Goal: Task Accomplishment & Management: Use online tool/utility

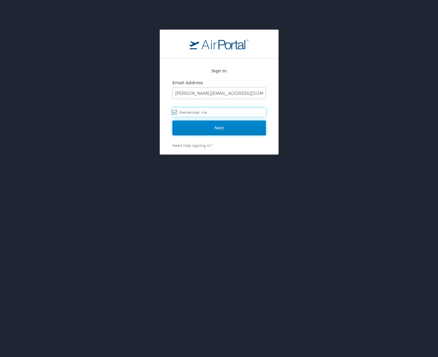
click at [211, 130] on input "Next" at bounding box center [218, 128] width 93 height 15
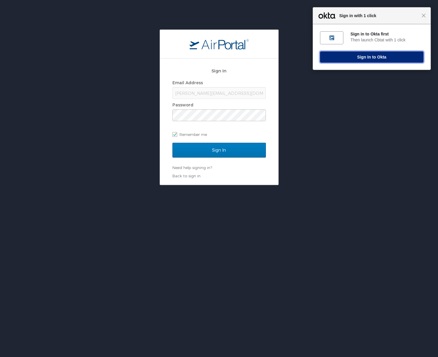
click at [362, 55] on button "Sign In to Okta" at bounding box center [371, 56] width 103 height 11
click at [364, 57] on button "Sign In to Okta" at bounding box center [371, 56] width 103 height 11
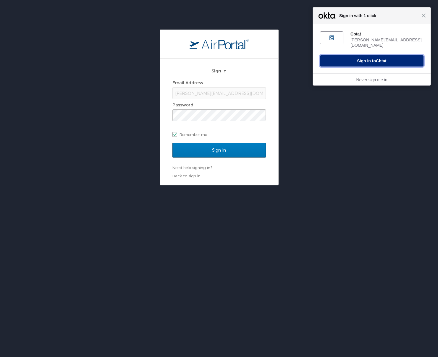
click at [344, 57] on button "Sign In to Cbtat" at bounding box center [371, 60] width 103 height 11
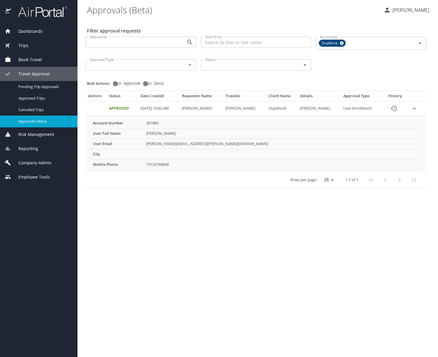
click at [29, 48] on div "Trips" at bounding box center [39, 45] width 68 height 7
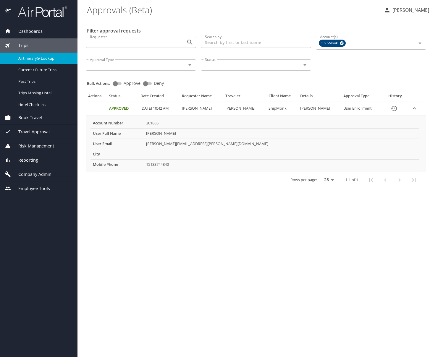
click at [36, 60] on span "Airtinerary® Lookup" at bounding box center [44, 59] width 52 height 6
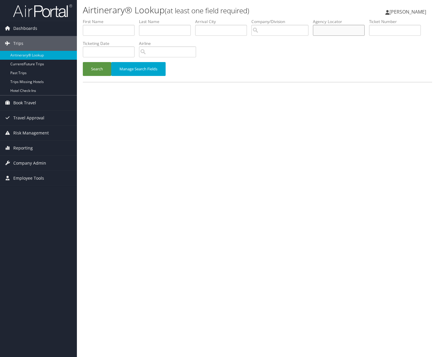
click at [320, 29] on input "text" at bounding box center [339, 30] width 52 height 11
type input "Dpk7h5"
click at [101, 71] on button "Search" at bounding box center [97, 69] width 28 height 14
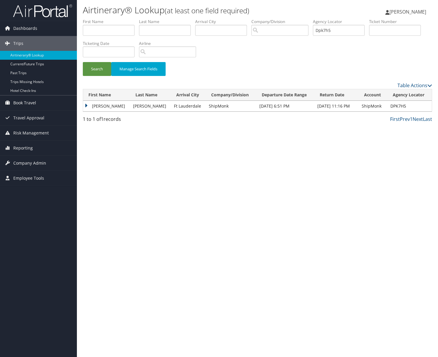
click at [88, 106] on td "GINA M" at bounding box center [106, 106] width 47 height 11
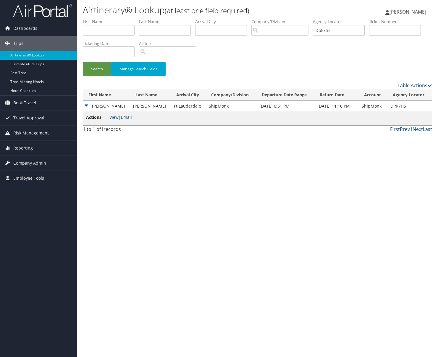
click at [127, 118] on link "Email" at bounding box center [126, 117] width 11 height 6
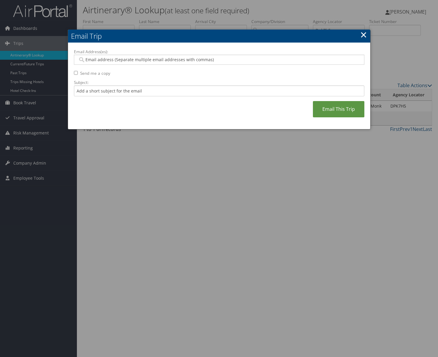
click at [88, 60] on input "Email Address(es):" at bounding box center [219, 60] width 282 height 6
click at [363, 35] on link "×" at bounding box center [363, 35] width 7 height 12
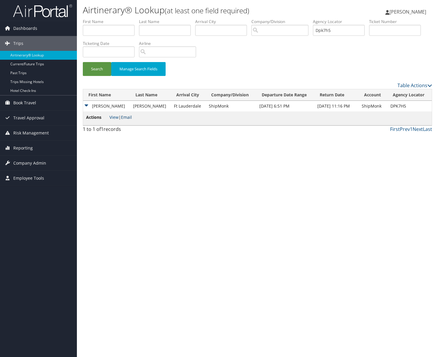
click at [130, 117] on link "Email" at bounding box center [126, 117] width 11 height 6
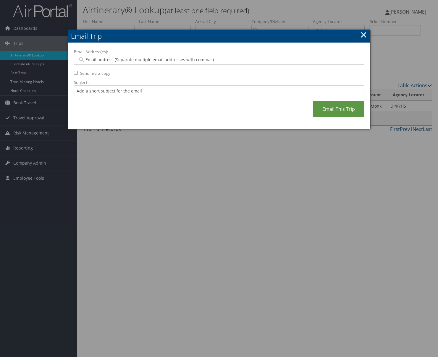
click at [104, 59] on input "Email Address(es):" at bounding box center [219, 60] width 282 height 6
paste input "gina.grimm@shipmonk.com"
type input "gina.grimm@shipmonk.com"
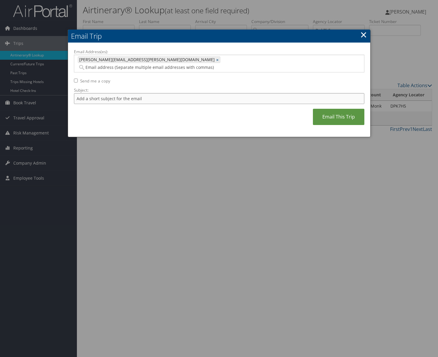
click at [105, 93] on input "Subject:" at bounding box center [219, 98] width 290 height 11
type input "Trip to Fort Lauderdale"
click at [331, 110] on link "Email This Trip" at bounding box center [338, 117] width 51 height 16
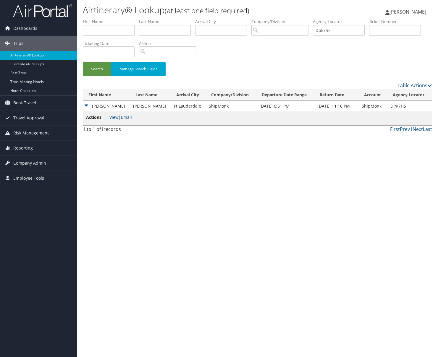
click at [88, 106] on td "GINA M" at bounding box center [106, 106] width 47 height 11
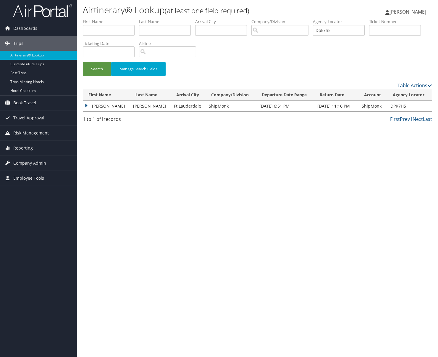
click at [88, 106] on td "GINA M" at bounding box center [106, 106] width 47 height 11
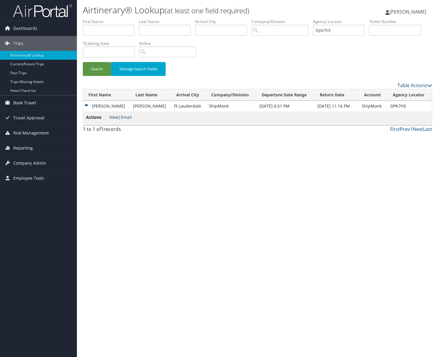
click at [111, 118] on link "View" at bounding box center [113, 117] width 9 height 6
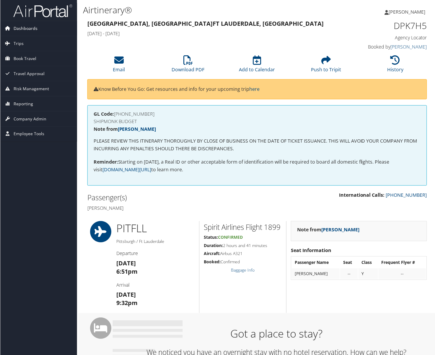
click at [21, 31] on span "Dashboards" at bounding box center [25, 28] width 24 height 15
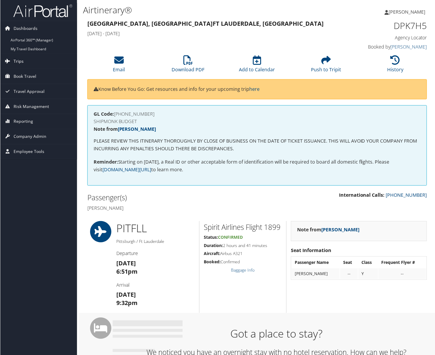
click at [23, 65] on link "Trips" at bounding box center [38, 61] width 77 height 15
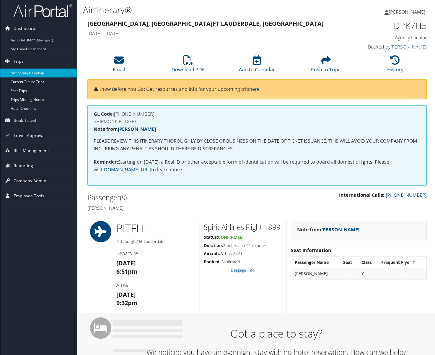
click at [23, 75] on link "Airtinerary® Lookup" at bounding box center [38, 73] width 77 height 9
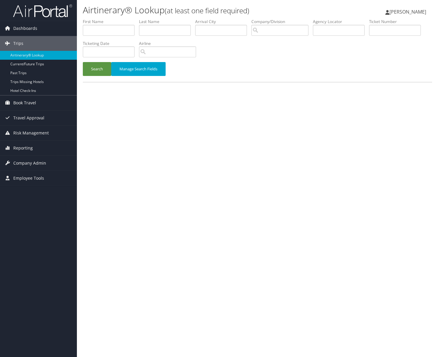
click at [110, 31] on input "text" at bounding box center [109, 30] width 52 height 11
click at [171, 29] on input "text" at bounding box center [165, 30] width 52 height 11
type input "[PERSON_NAME]"
click at [98, 69] on button "Search" at bounding box center [97, 69] width 28 height 14
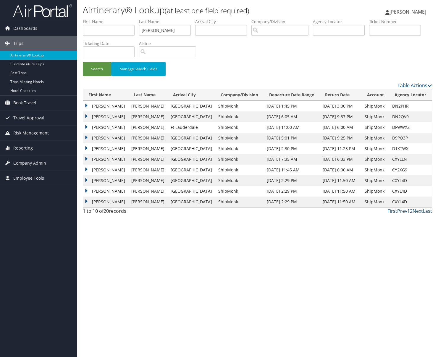
click at [85, 105] on td "[PERSON_NAME]" at bounding box center [105, 106] width 45 height 11
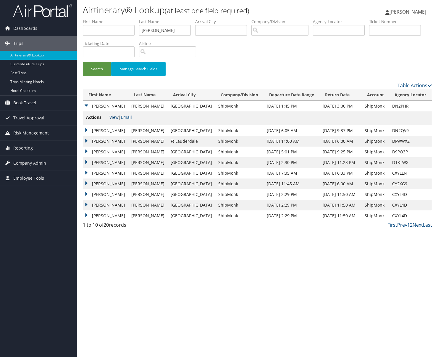
click at [111, 118] on link "View" at bounding box center [113, 117] width 9 height 6
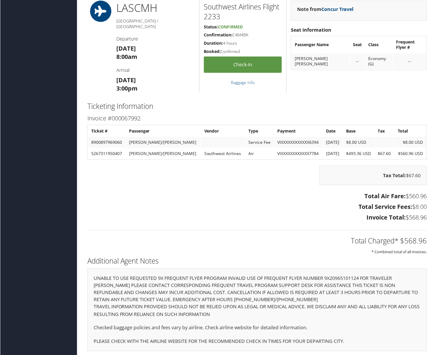
scroll to position [412, 0]
